Goal: Information Seeking & Learning: Check status

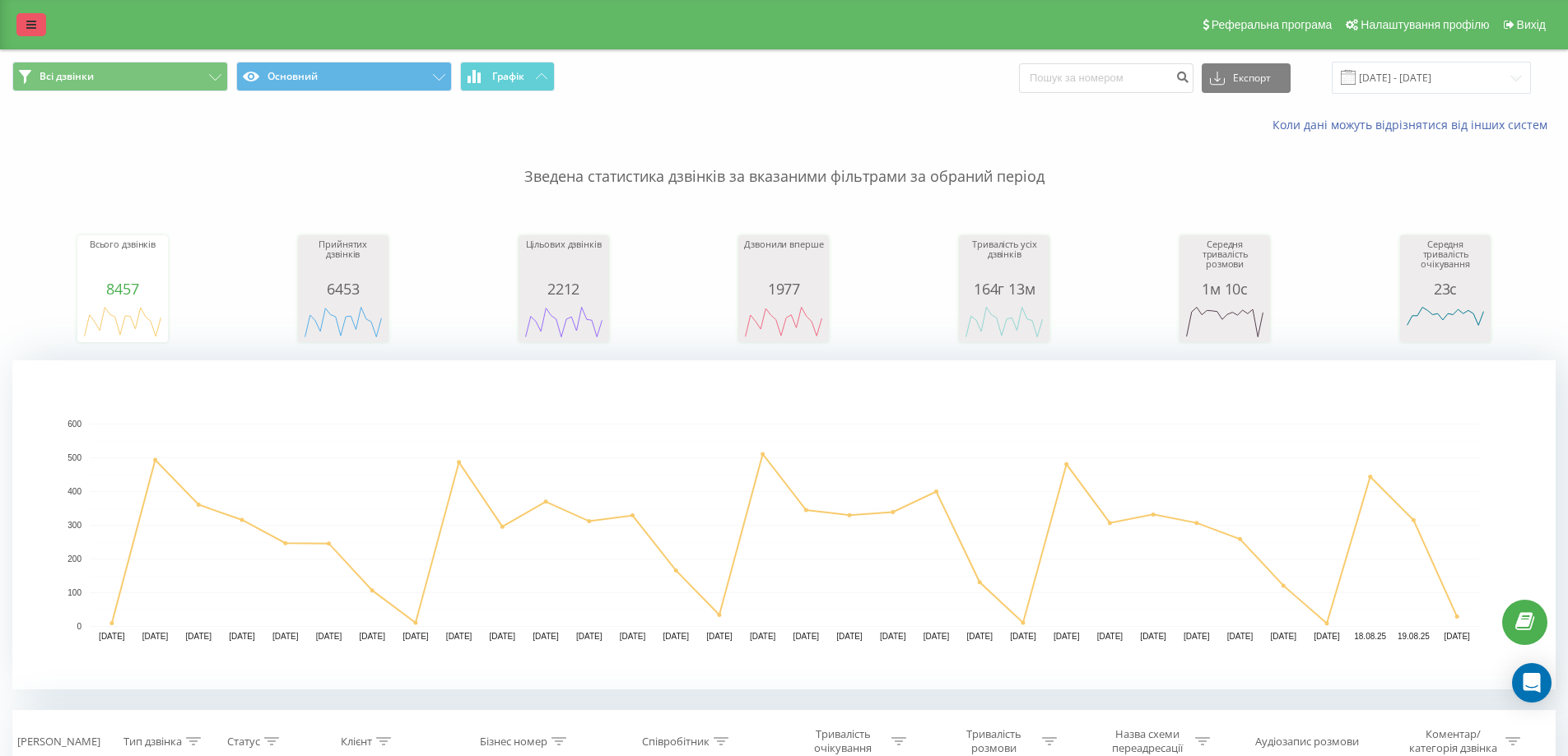
click at [25, 34] on link at bounding box center [31, 24] width 29 height 23
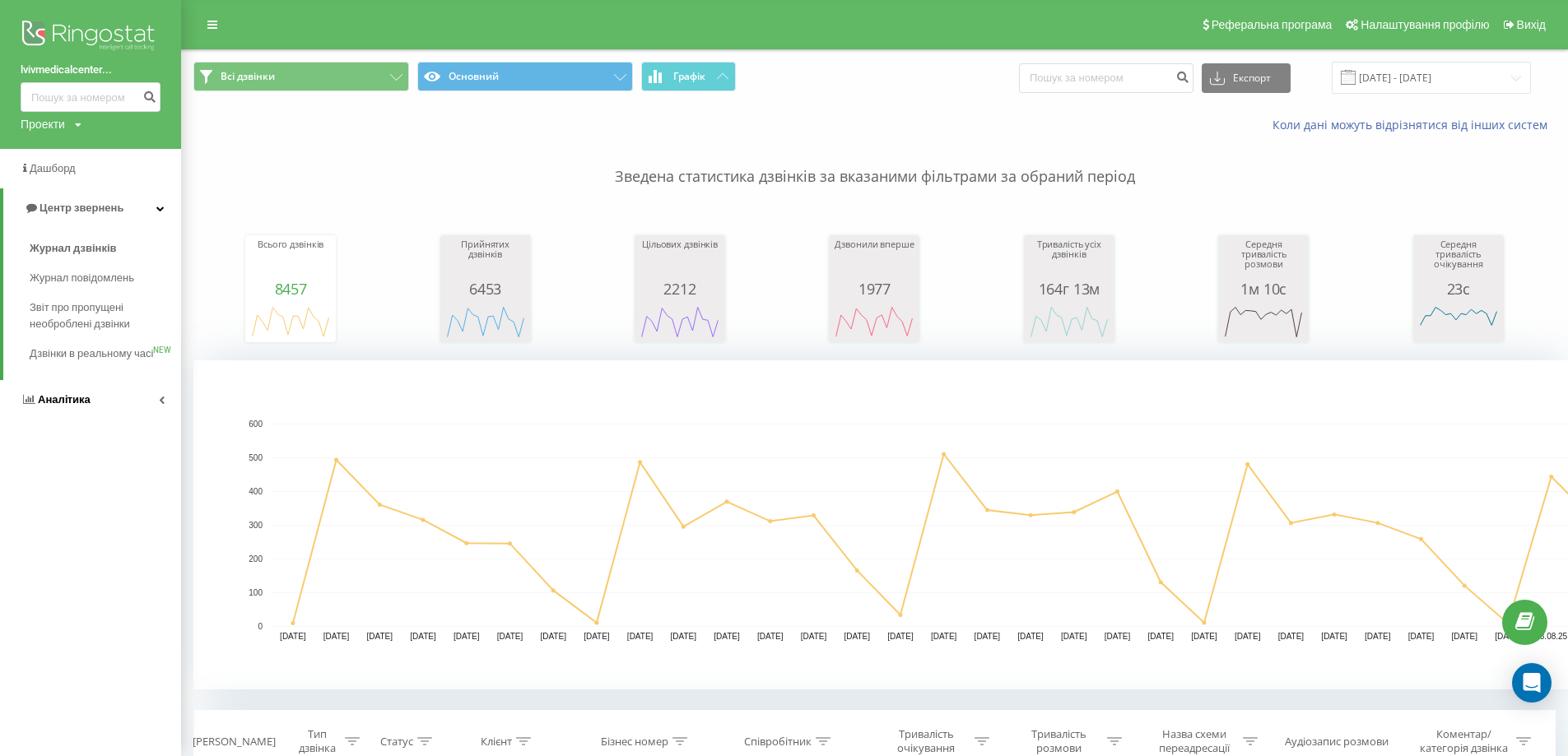
click at [109, 419] on link "Аналiтика" at bounding box center [91, 400] width 181 height 40
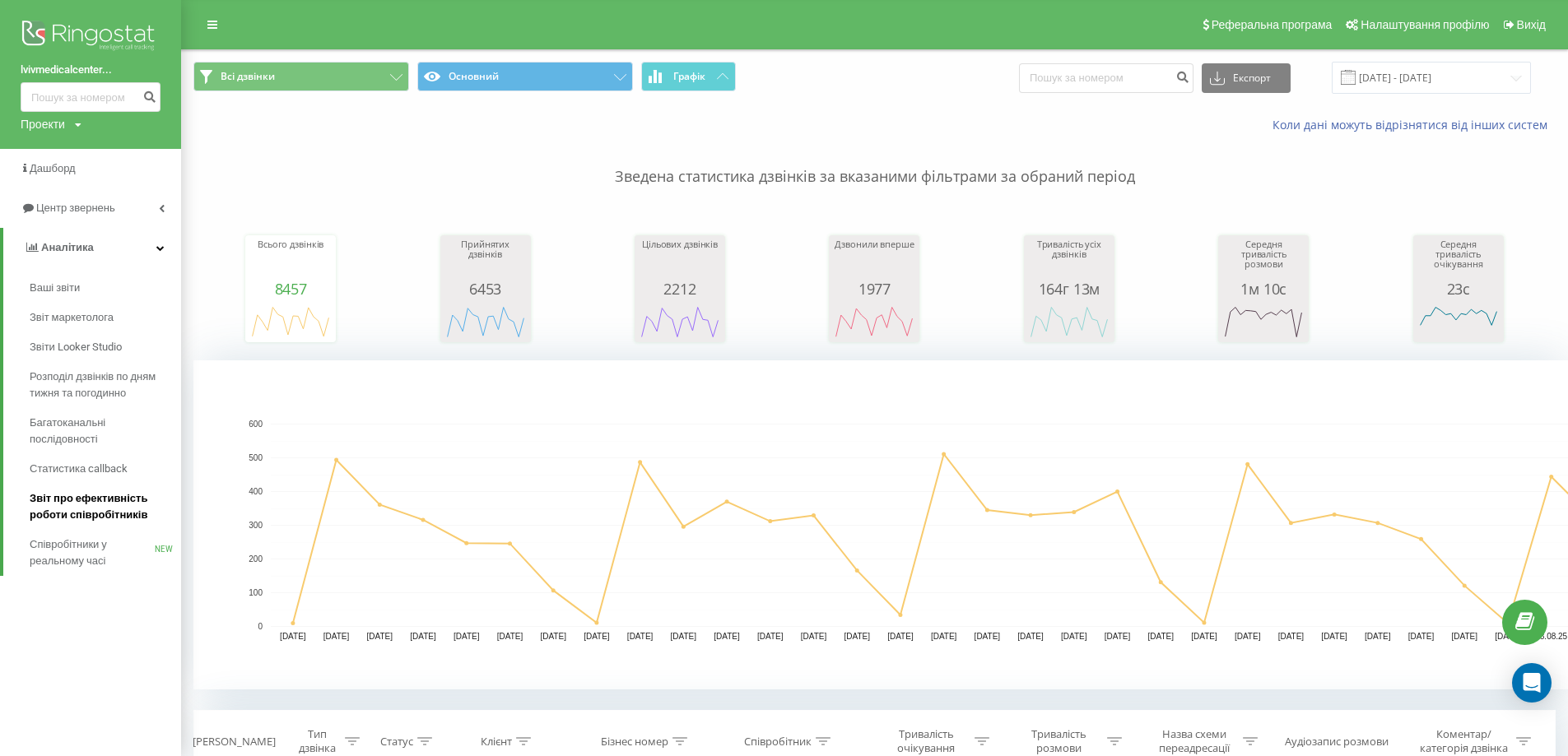
click at [115, 504] on span "Звіт про ефективність роботи співробітників" at bounding box center [101, 507] width 143 height 33
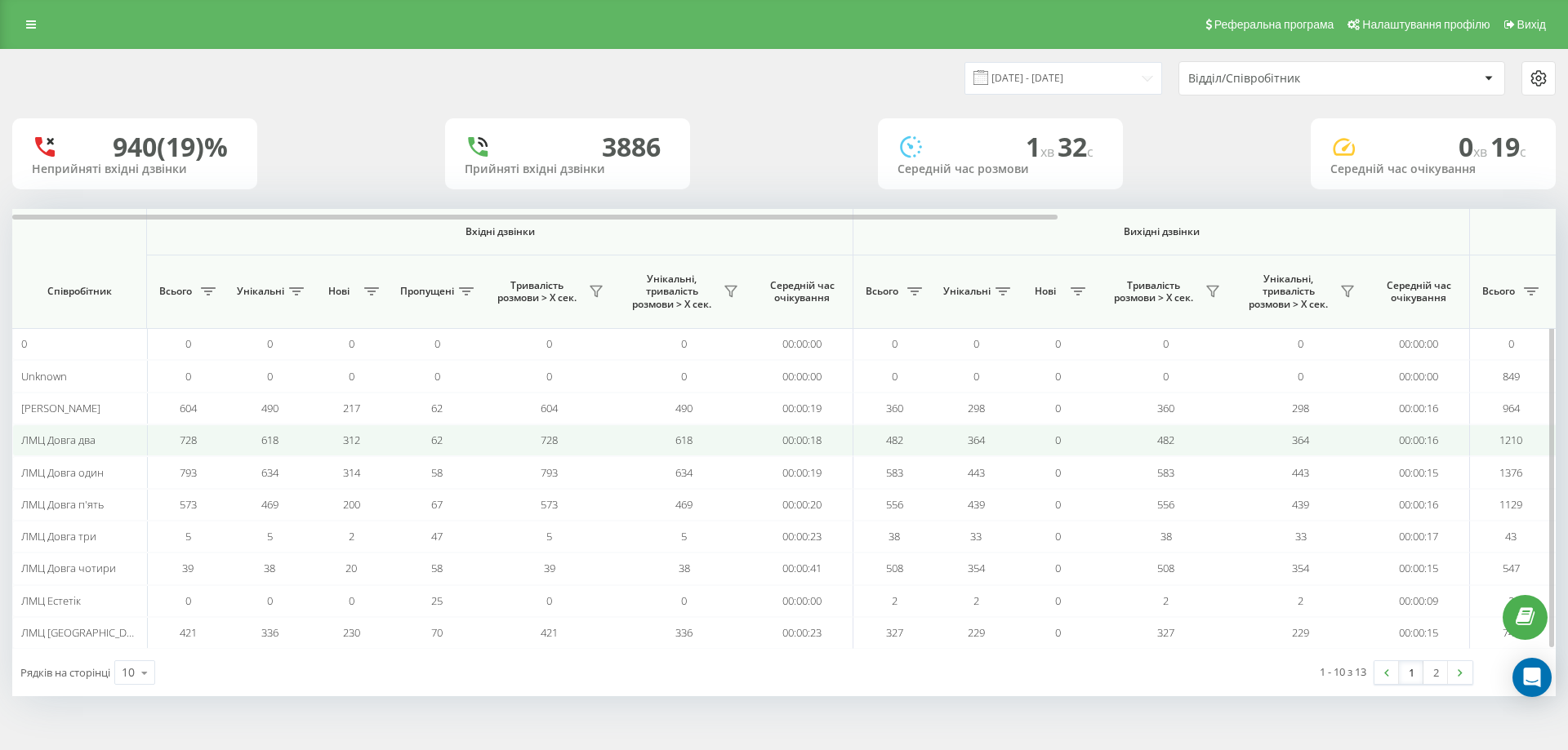
click at [238, 440] on td "618" at bounding box center [269, 440] width 81 height 32
click at [235, 447] on td "618" at bounding box center [269, 440] width 81 height 32
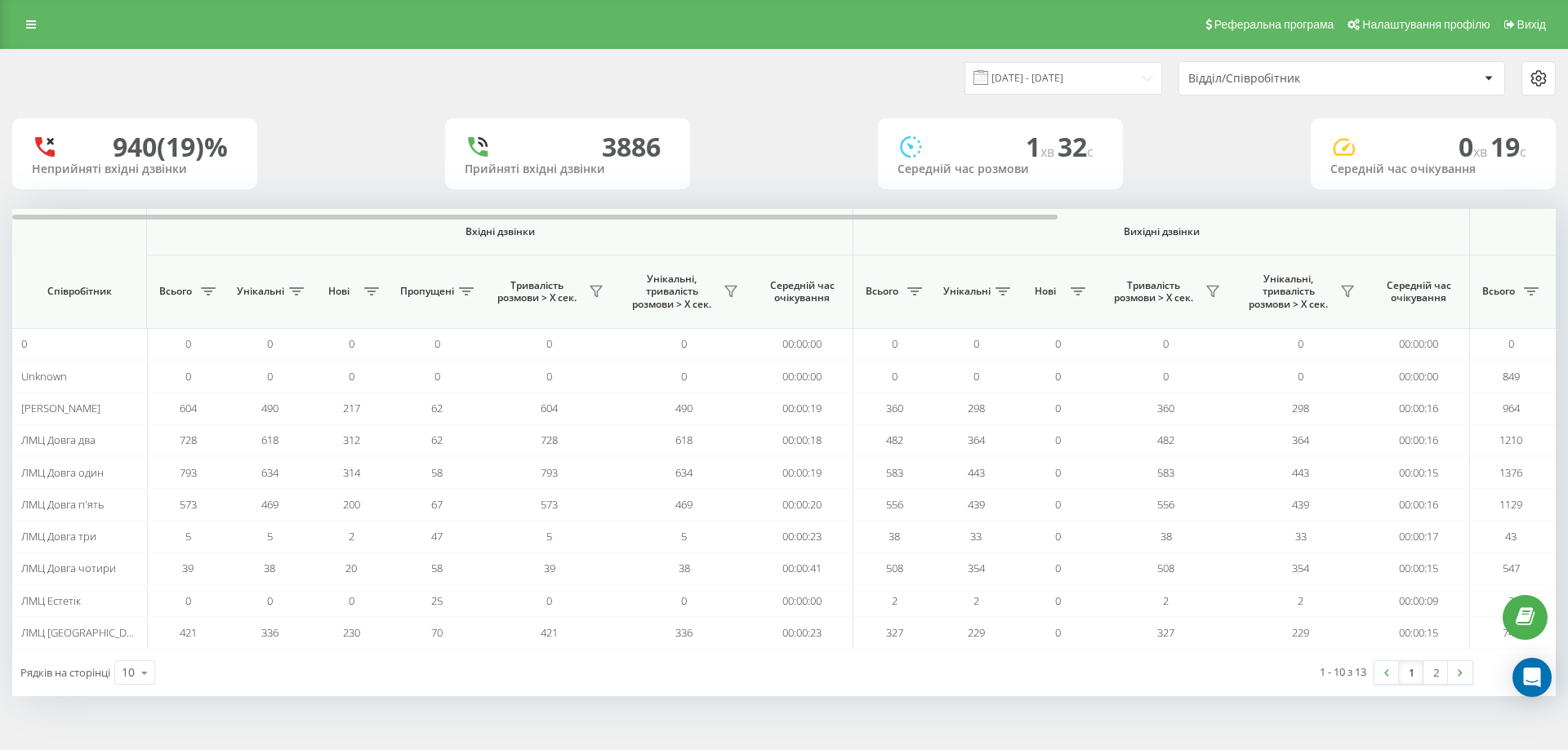
click at [1349, 83] on div "Відділ/Співробітник" at bounding box center [1285, 79] width 195 height 14
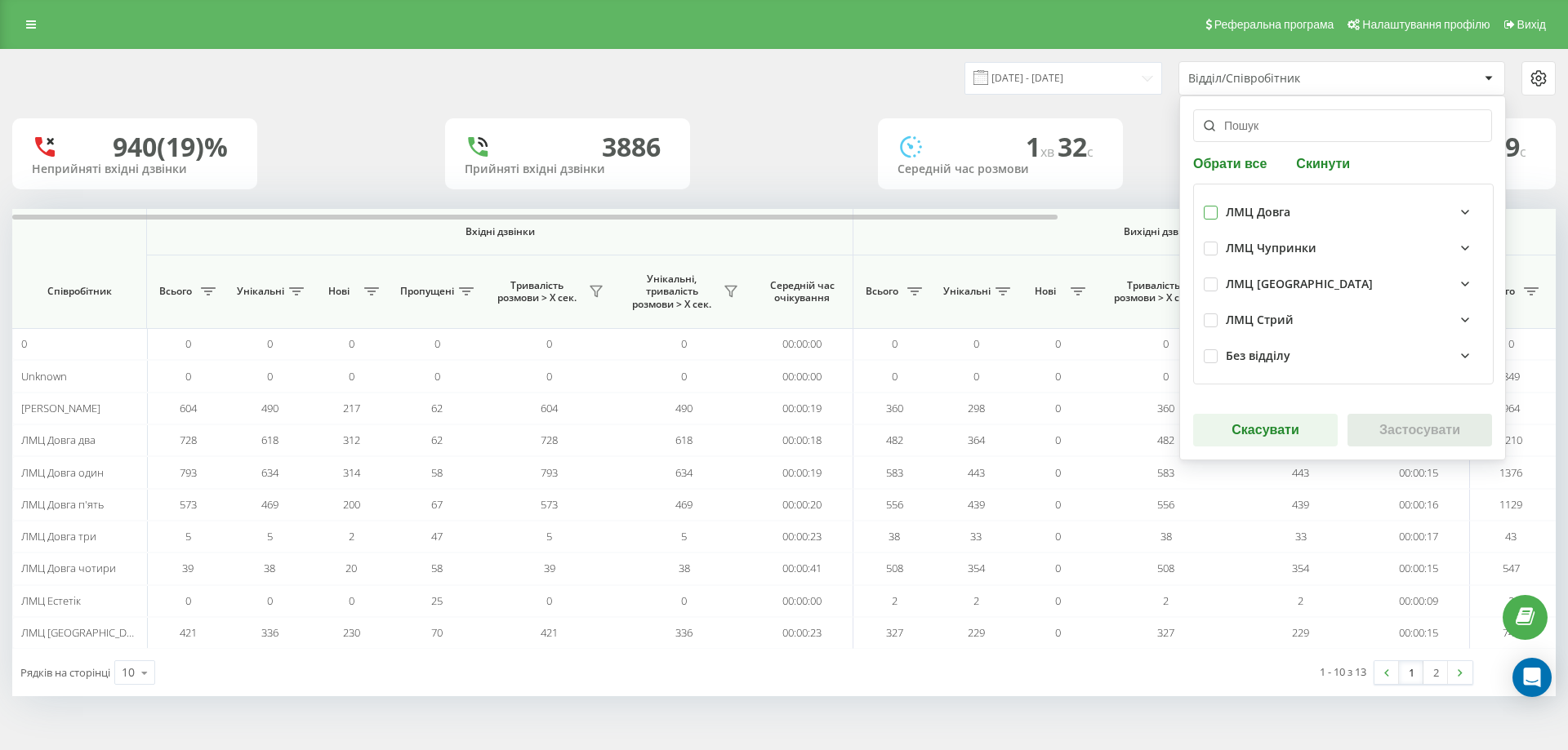
click at [1211, 205] on label at bounding box center [1210, 205] width 14 height 0
checkbox input "true"
click at [1416, 433] on button "Застосувати" at bounding box center [1419, 430] width 145 height 33
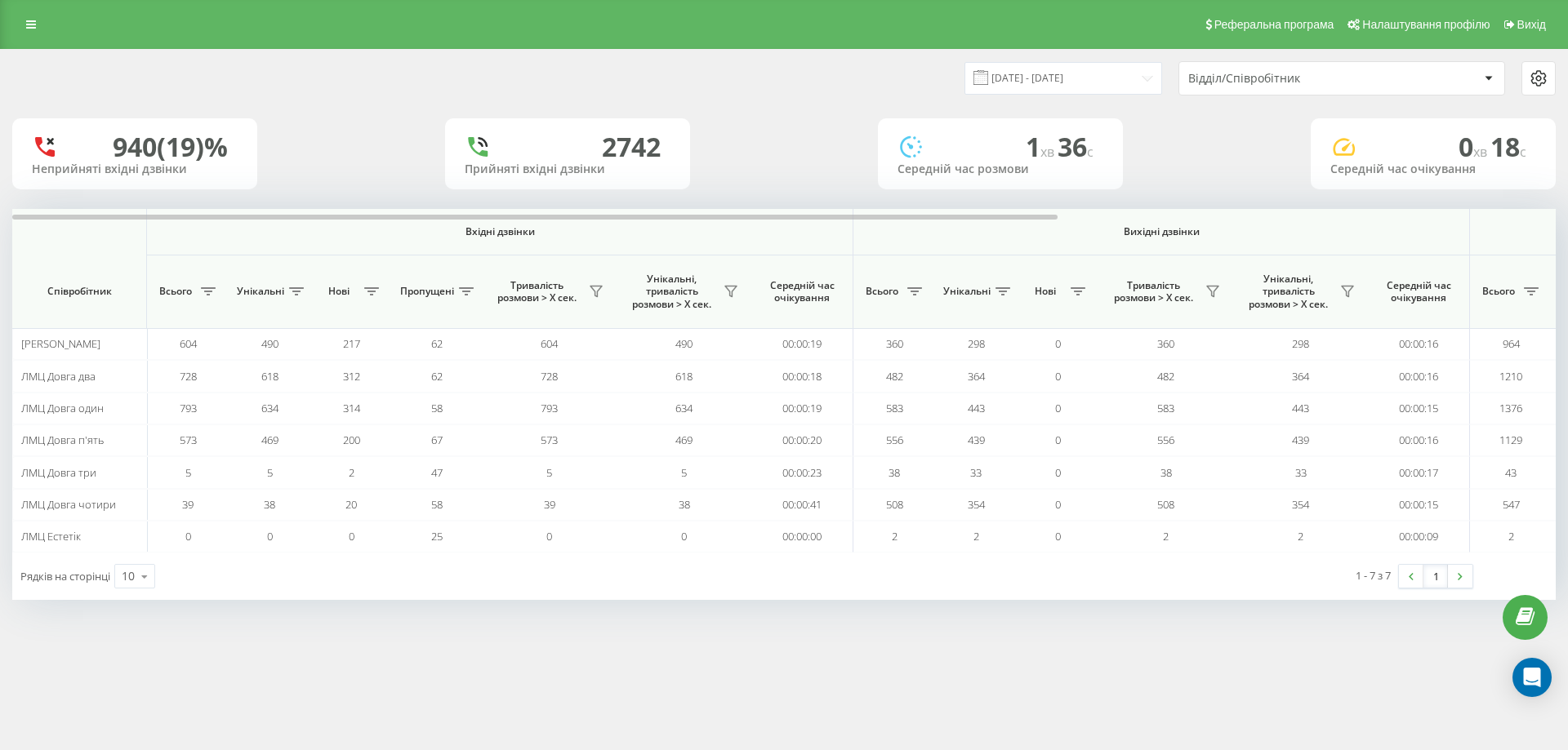
click at [27, 39] on div "Реферальна програма Налаштування профілю Вихід" at bounding box center [784, 24] width 1568 height 49
click at [28, 27] on icon at bounding box center [31, 24] width 9 height 11
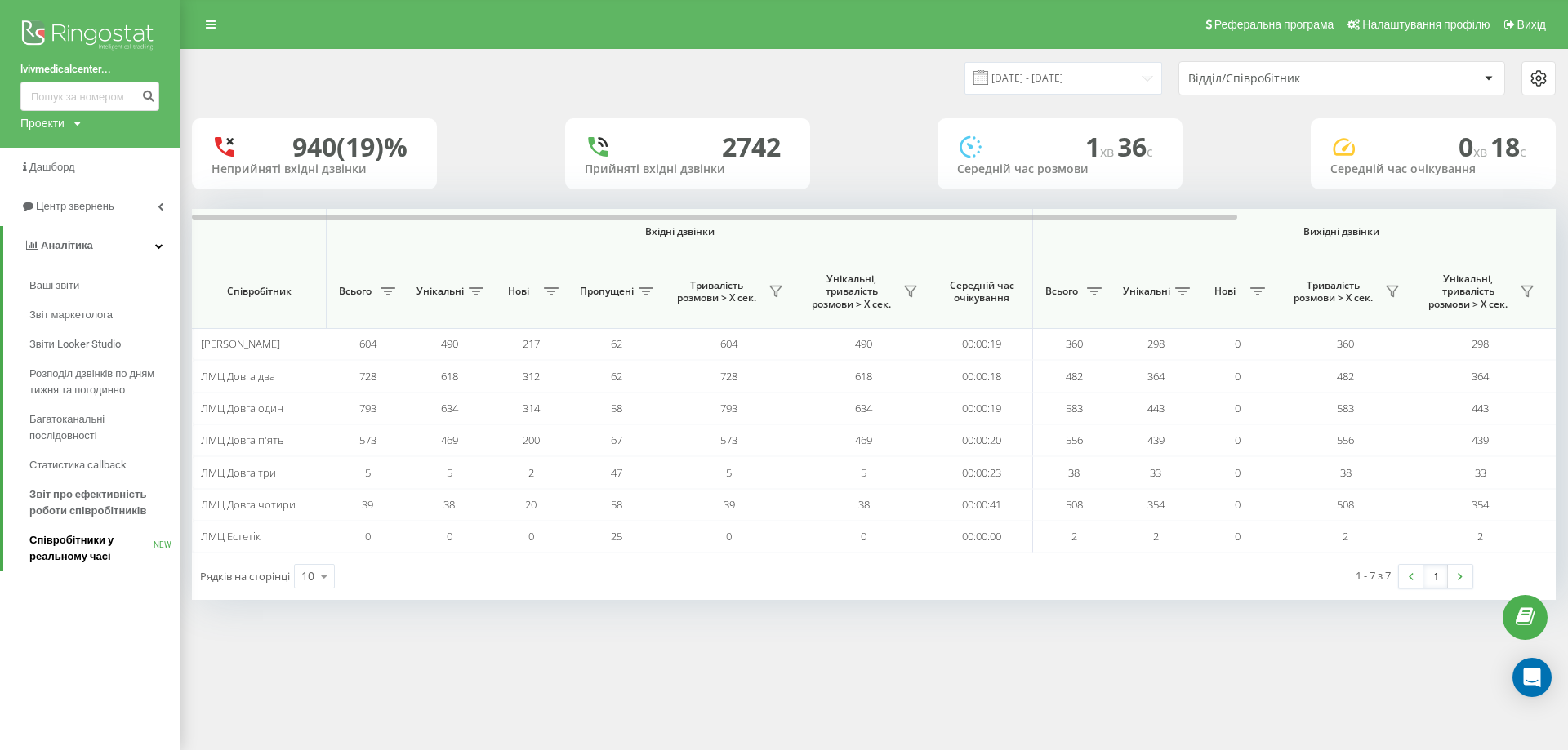
click at [79, 541] on span "Співробітники у реальному часі" at bounding box center [91, 549] width 124 height 33
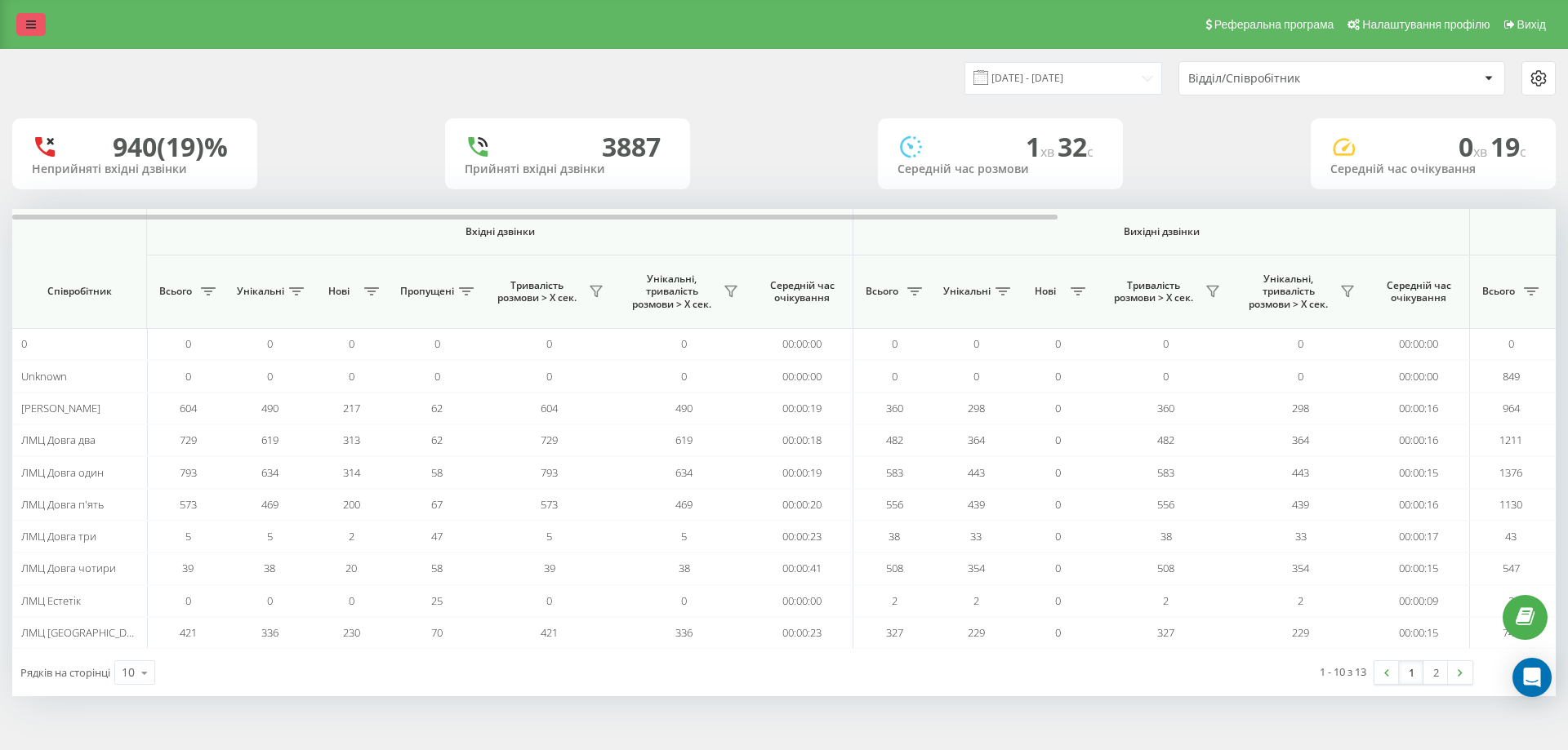
click at [22, 26] on link at bounding box center [31, 24] width 29 height 23
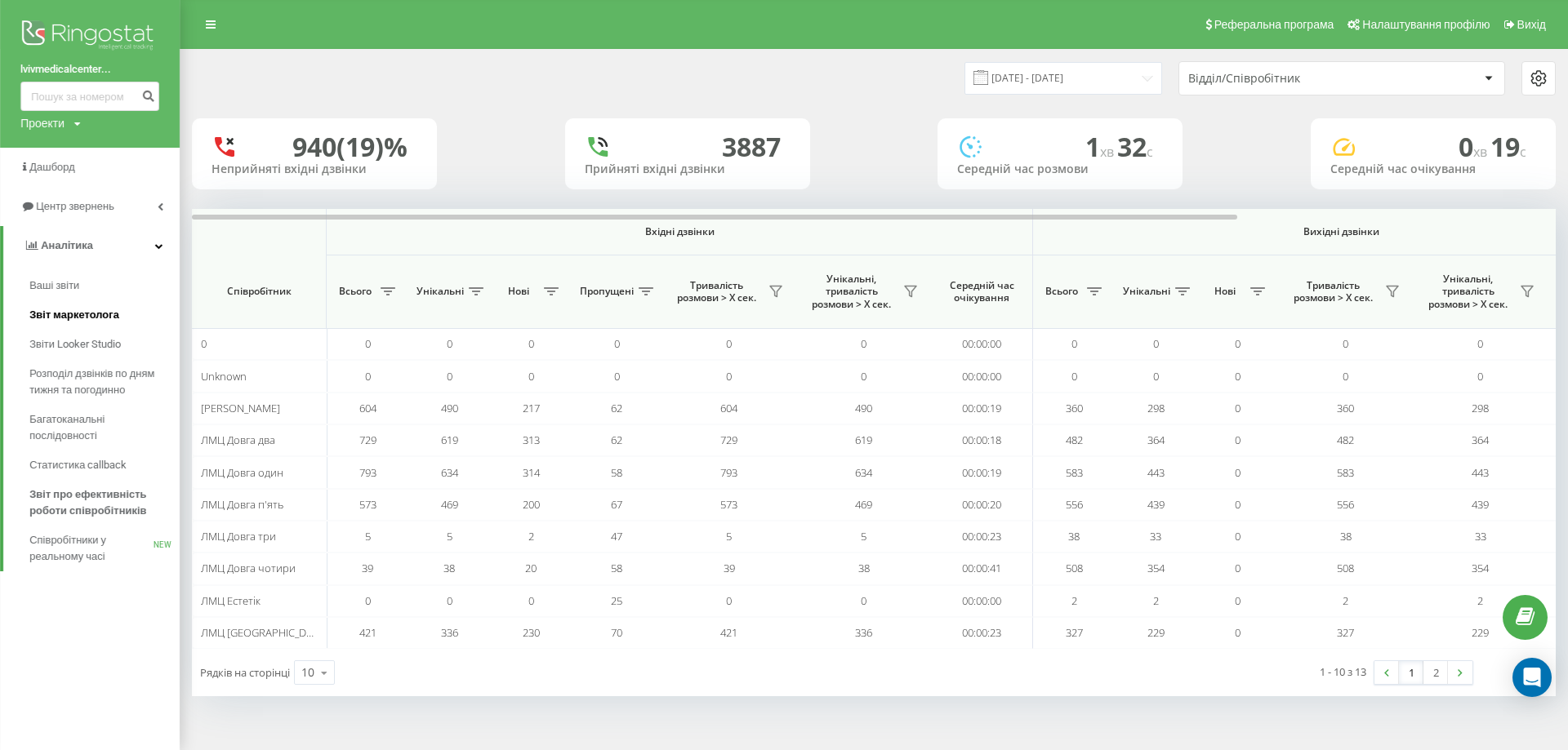
click at [60, 315] on span "Звіт маркетолога" at bounding box center [74, 314] width 90 height 16
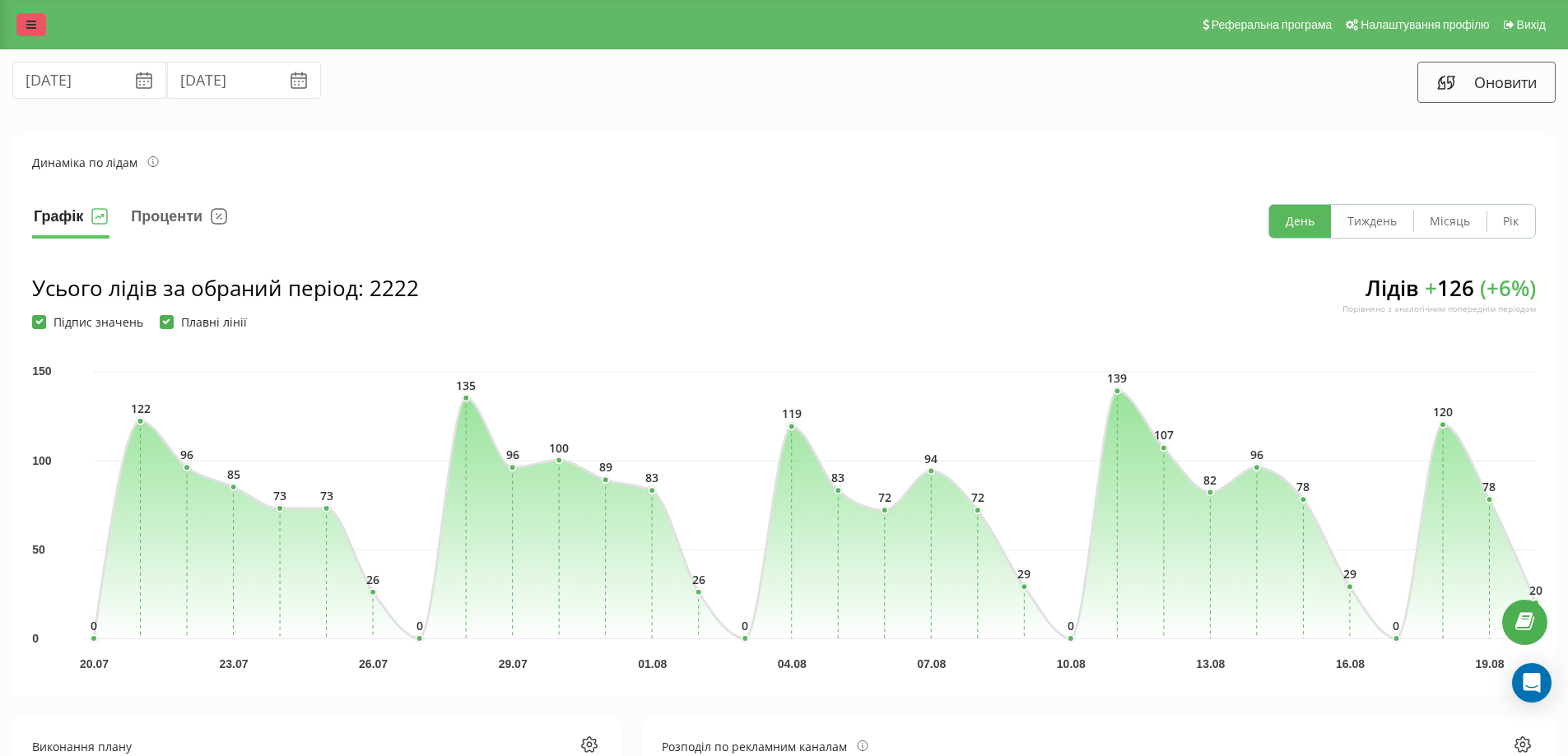
click at [28, 28] on icon at bounding box center [31, 24] width 9 height 11
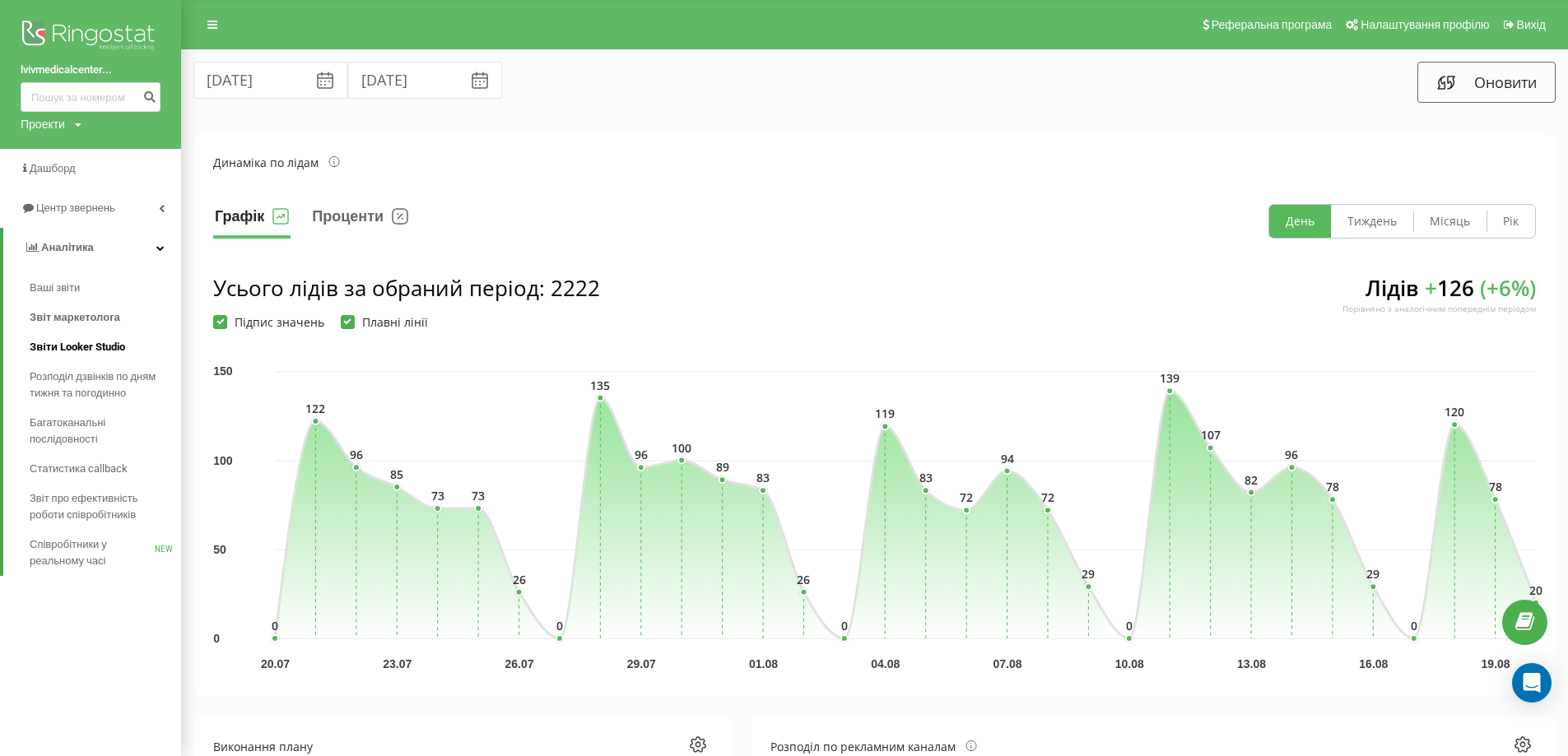
click at [71, 352] on span "Звіти Looker Studio" at bounding box center [77, 347] width 96 height 16
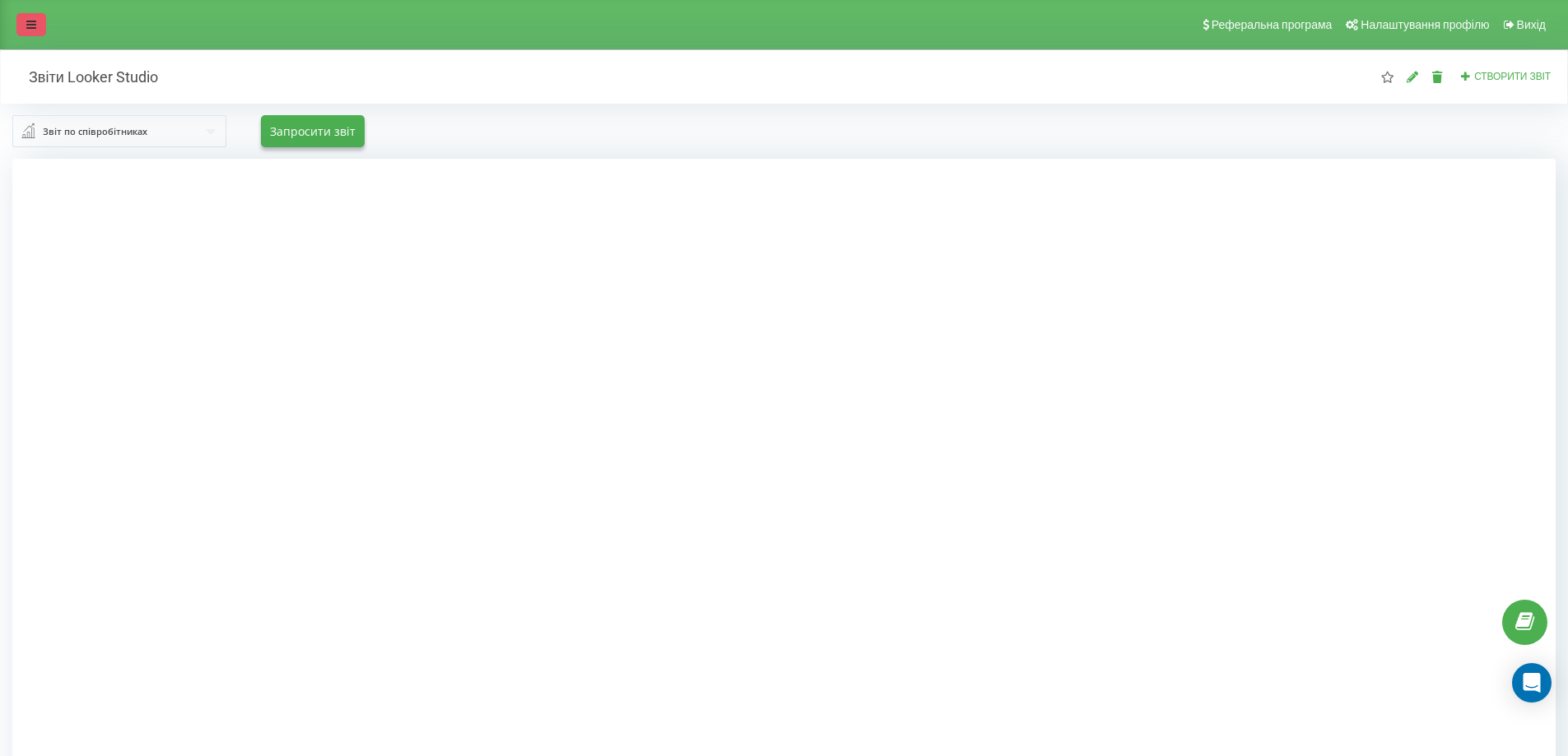
click at [22, 35] on link at bounding box center [31, 24] width 29 height 23
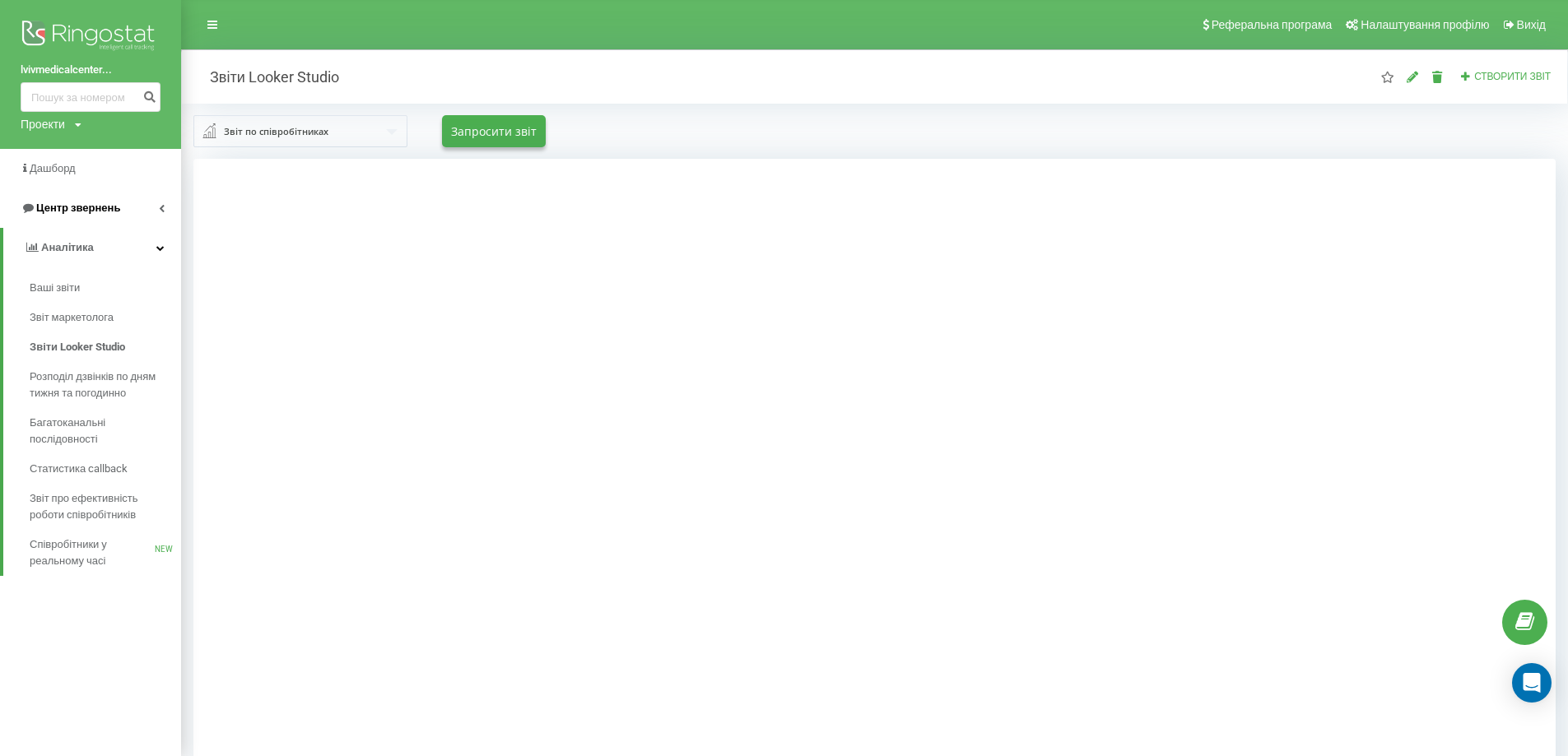
click at [99, 211] on span "Центр звернень" at bounding box center [78, 208] width 84 height 12
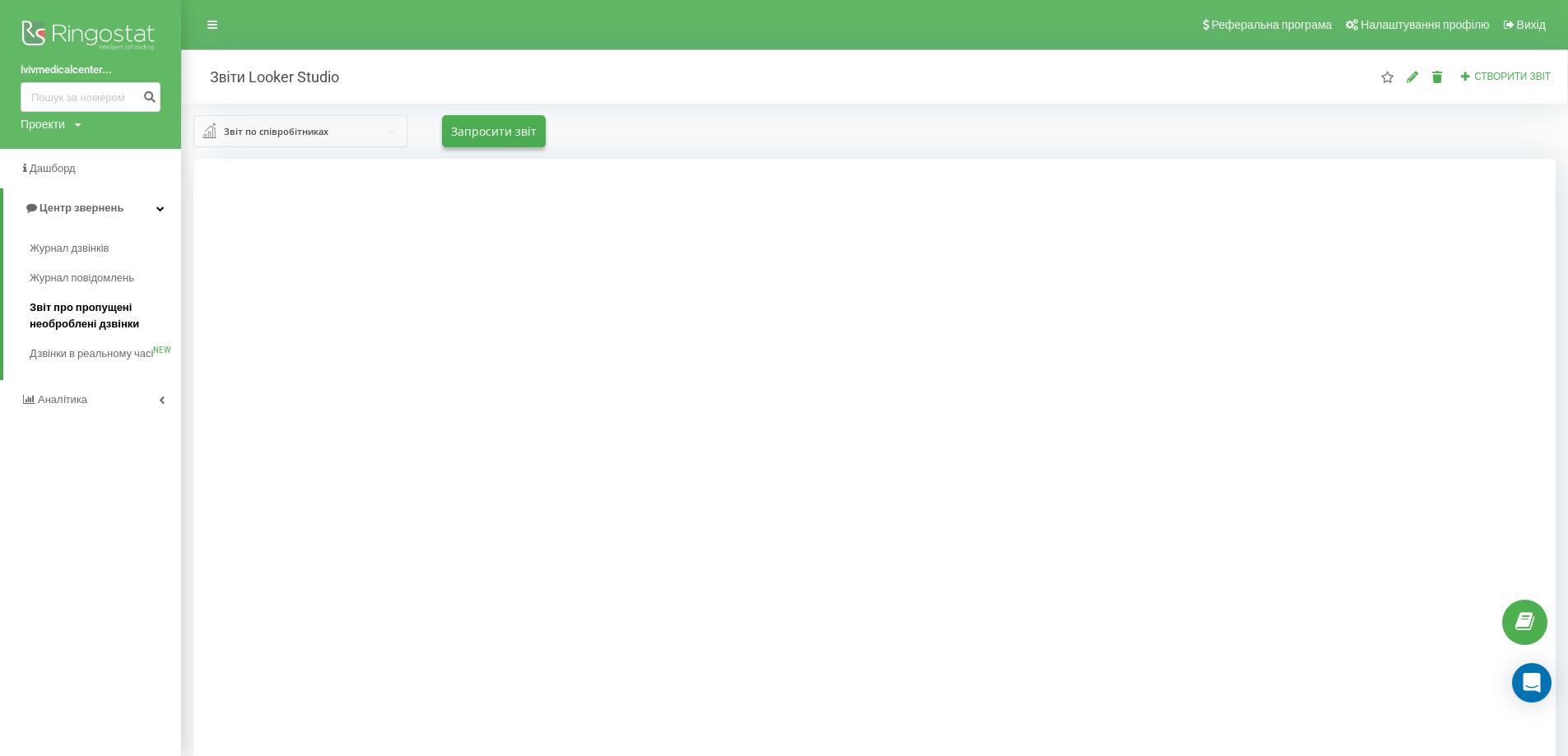
click at [75, 319] on span "Звіт про пропущені необроблені дзвінки" at bounding box center [101, 316] width 143 height 33
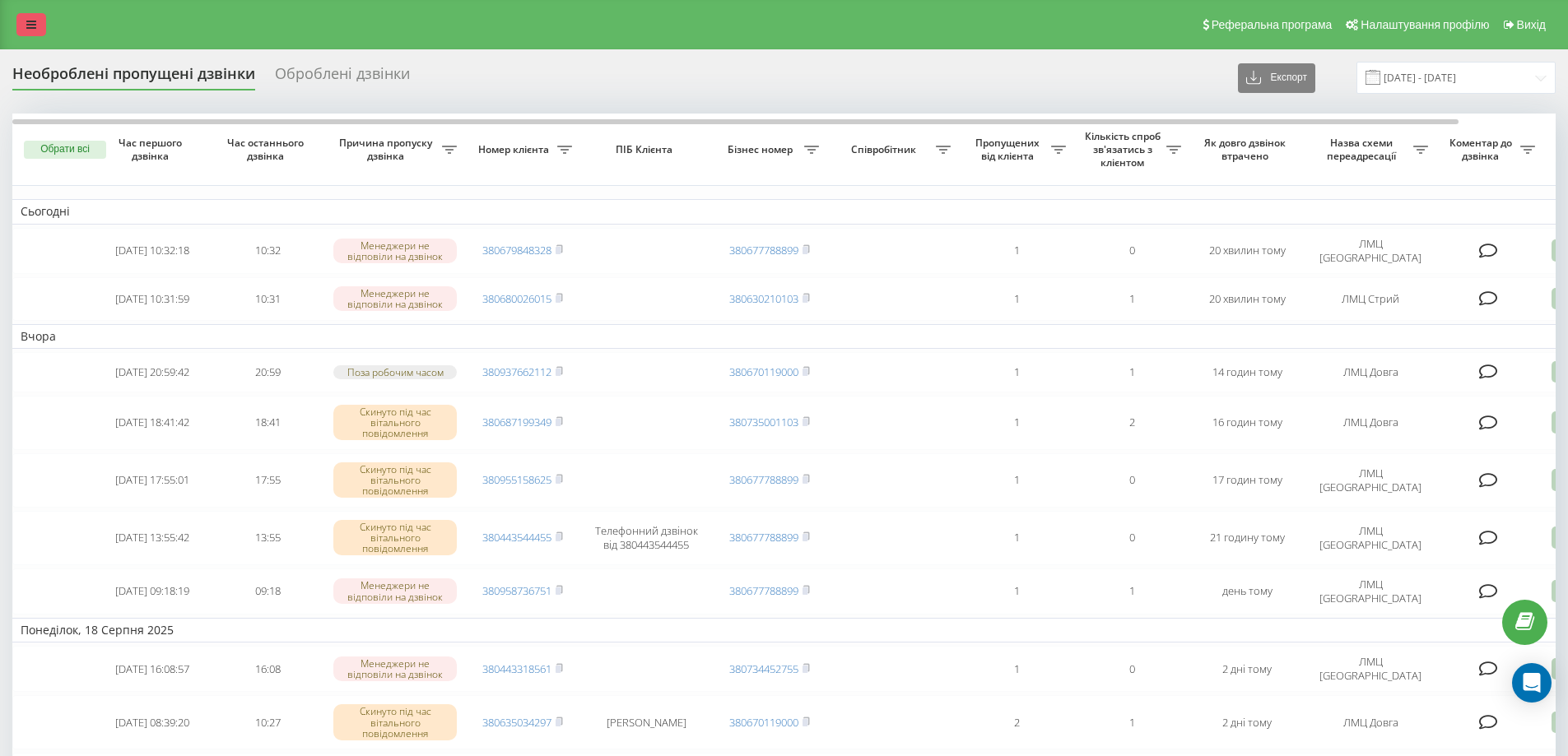
click at [19, 32] on link at bounding box center [31, 24] width 29 height 23
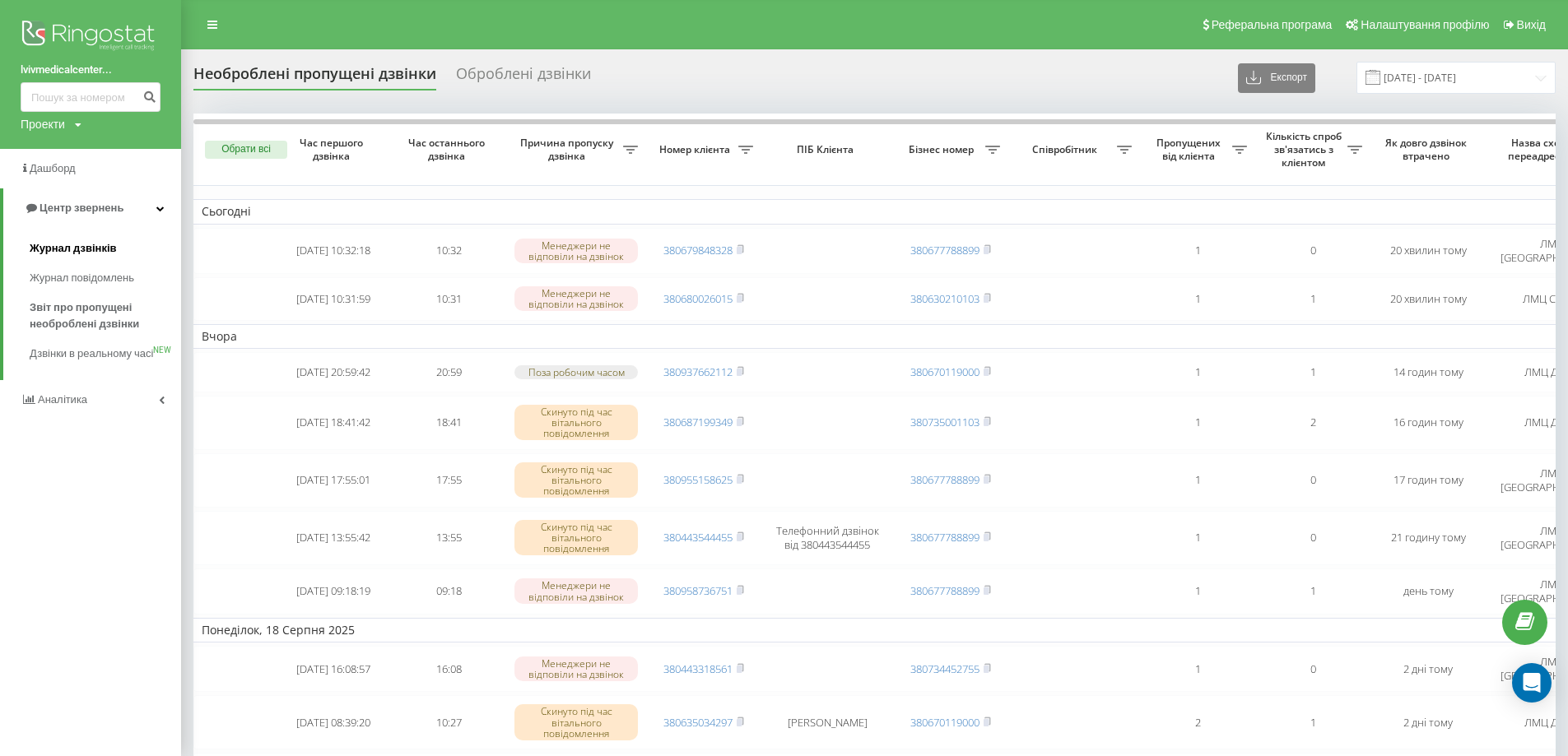
click at [84, 250] on span "Журнал дзвінків" at bounding box center [73, 248] width 87 height 16
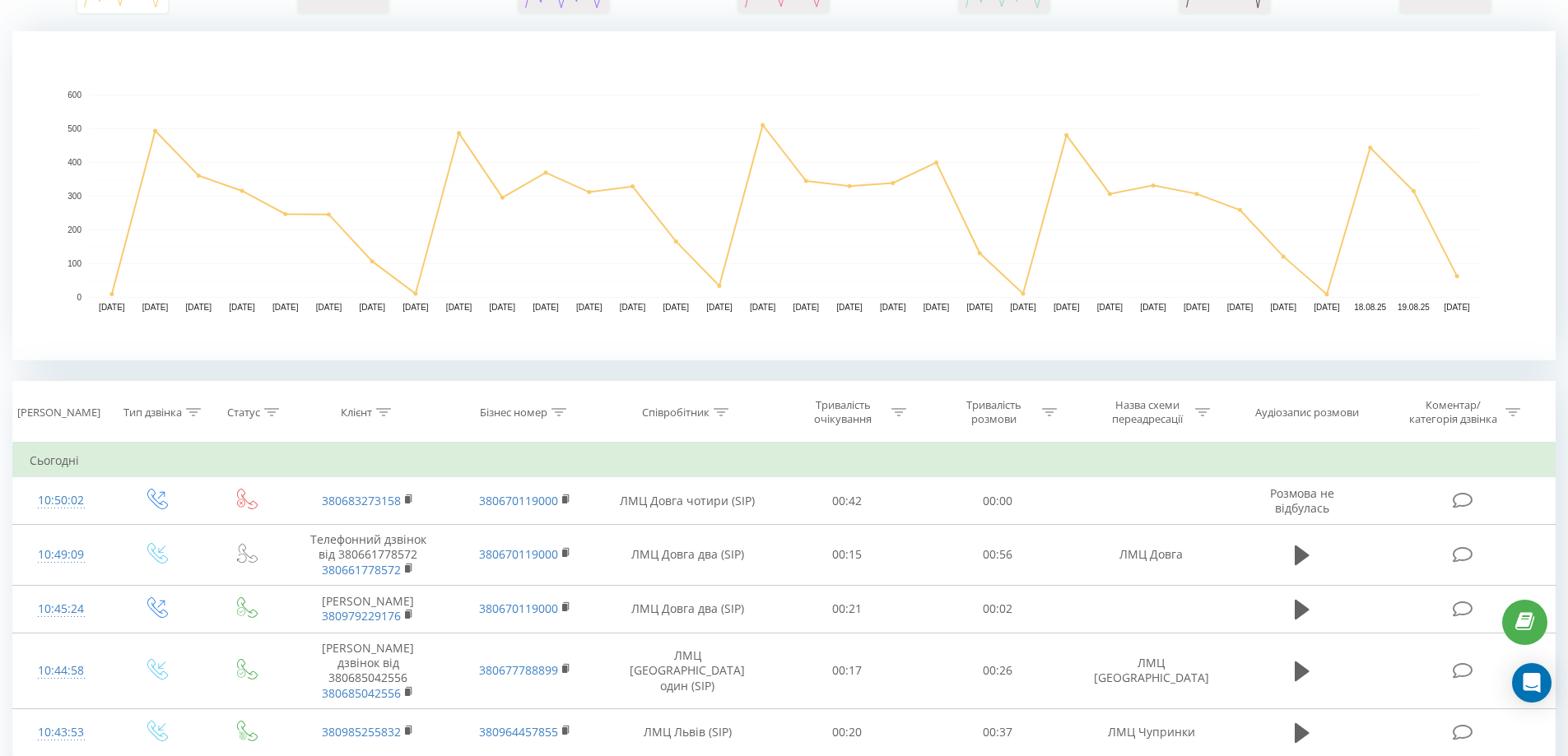
scroll to position [658, 0]
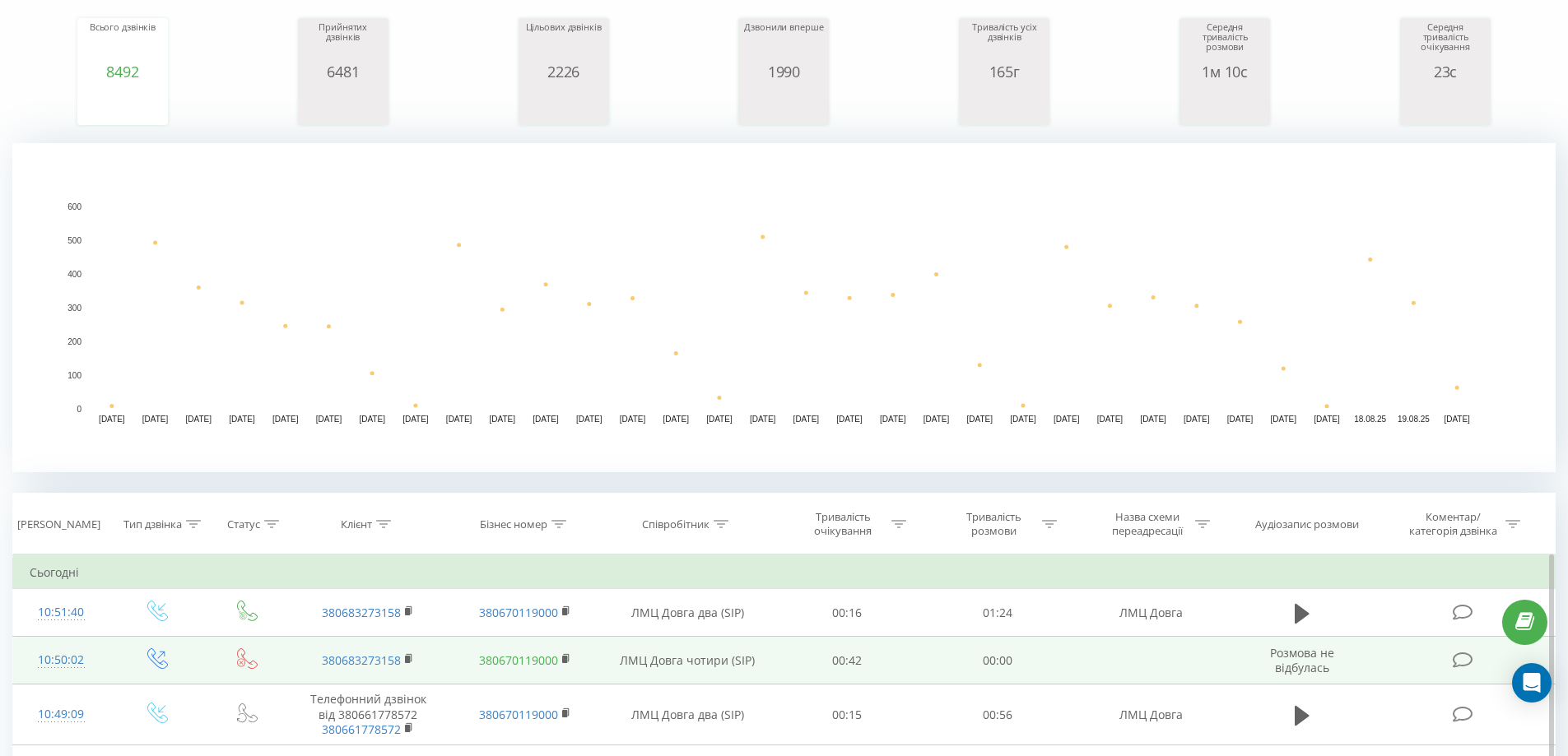
scroll to position [412, 0]
